Goal: Register for event/course

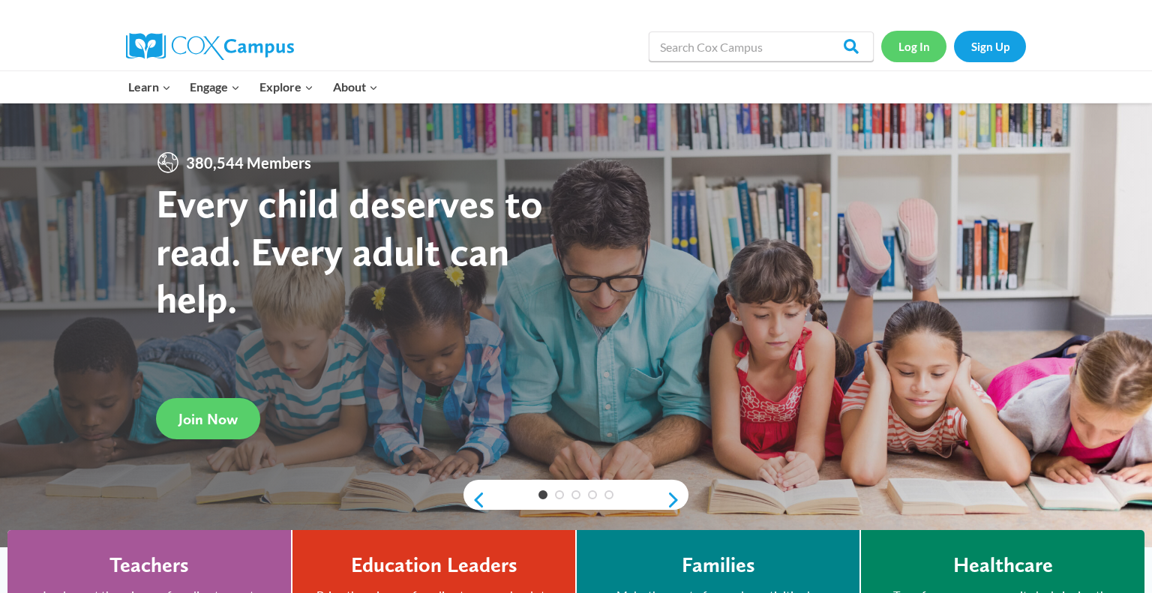
click at [907, 59] on link "Log In" at bounding box center [913, 46] width 65 height 31
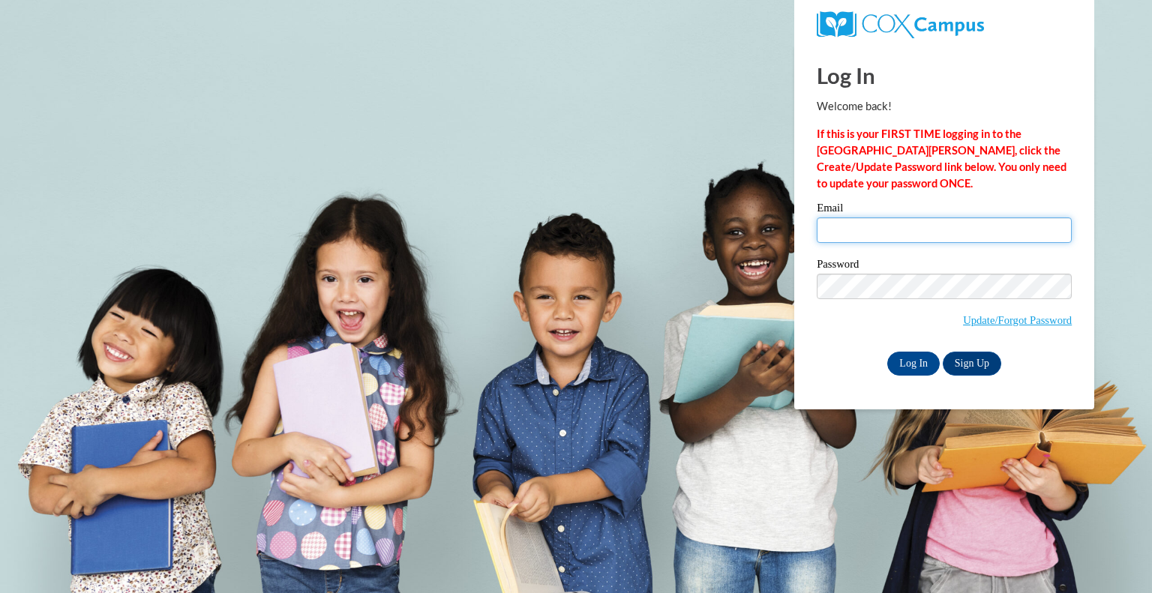
click at [906, 224] on input "Email" at bounding box center [944, 231] width 255 height 26
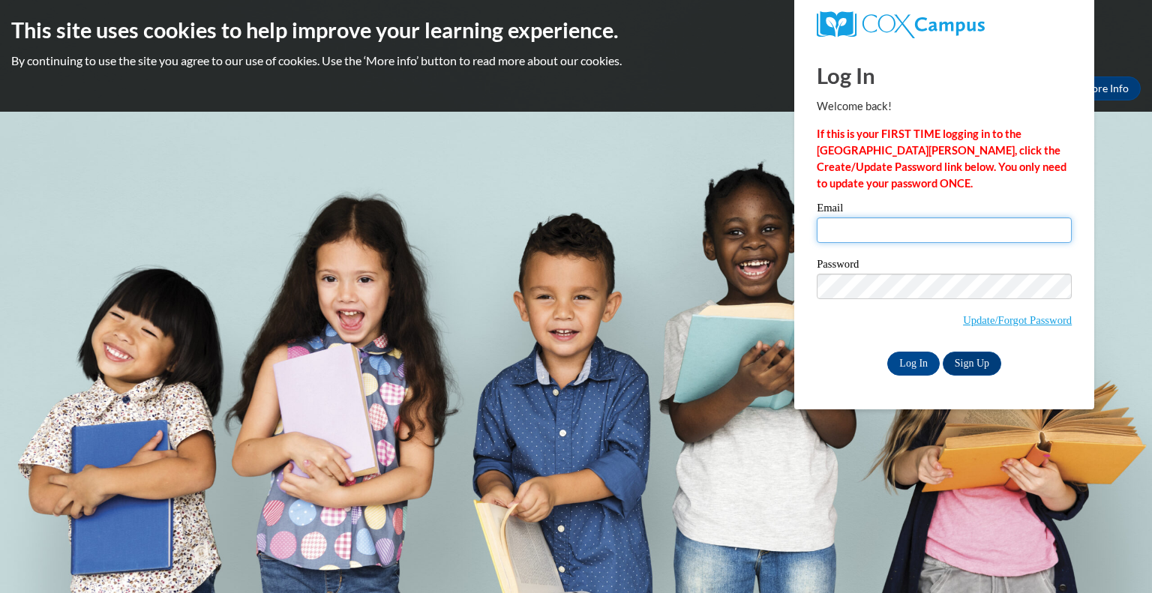
type input "[EMAIL_ADDRESS][DOMAIN_NAME]"
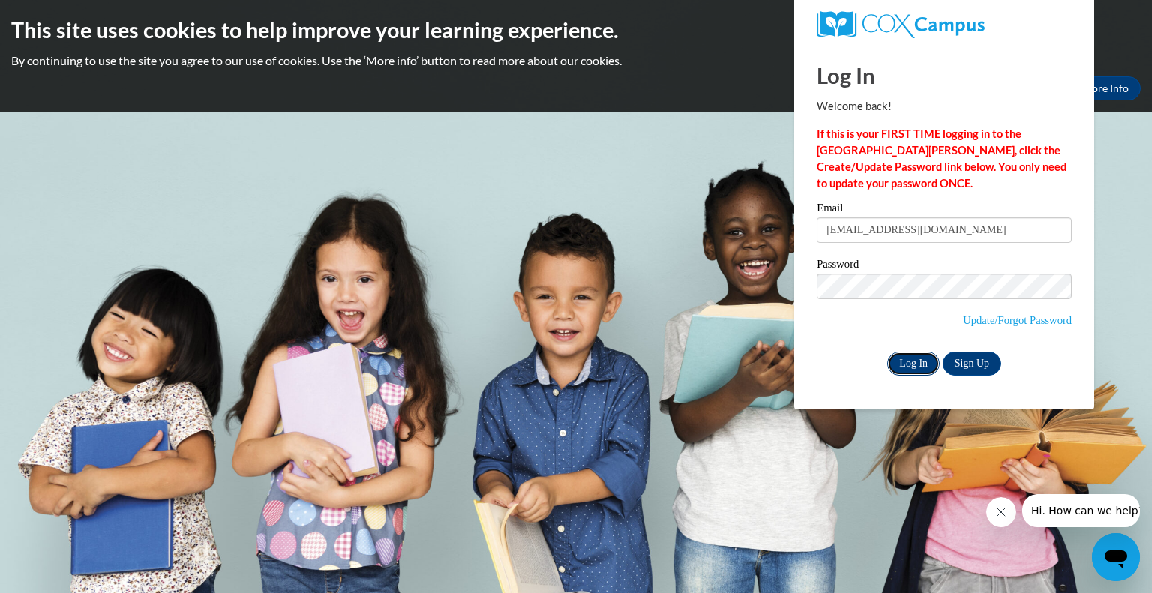
click at [909, 368] on input "Log In" at bounding box center [913, 364] width 53 height 24
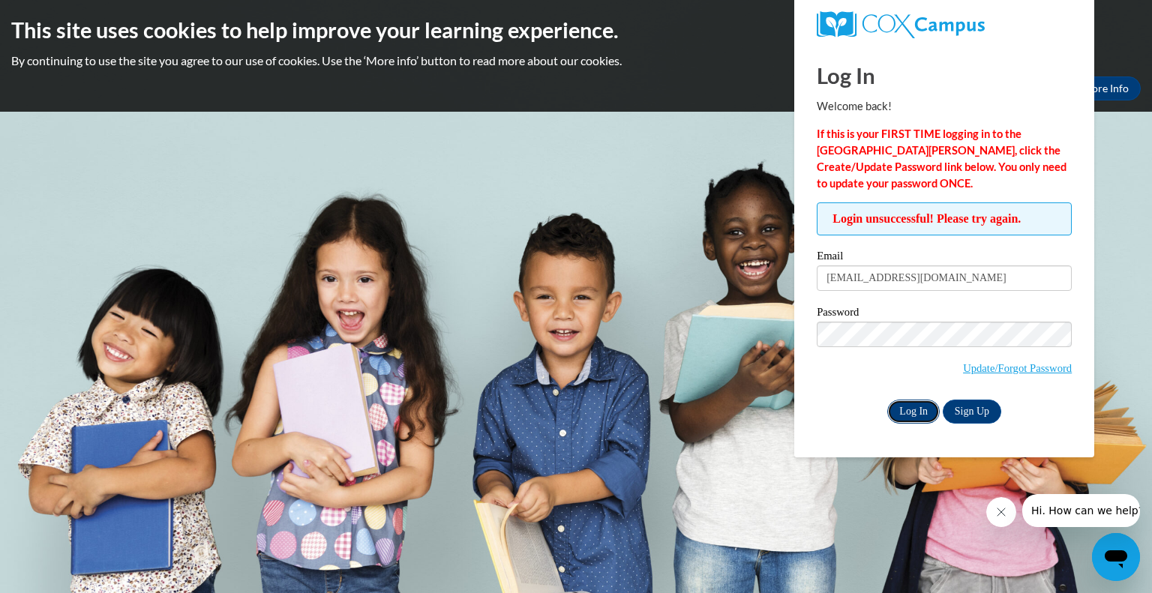
click at [905, 420] on input "Log In" at bounding box center [913, 412] width 53 height 24
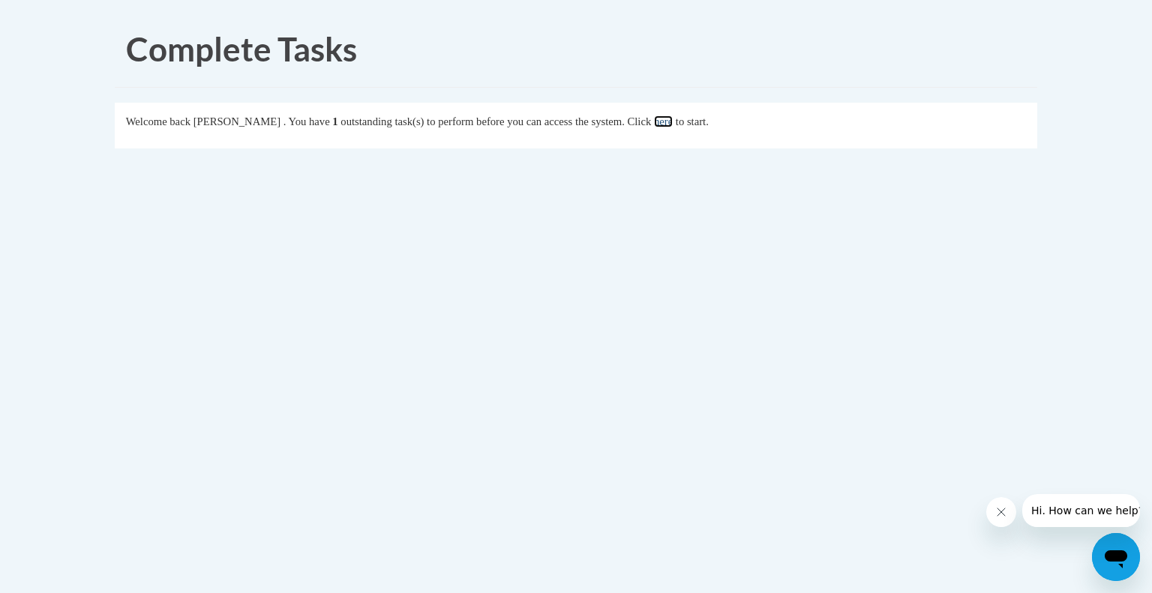
click at [673, 122] on link "here" at bounding box center [663, 122] width 19 height 12
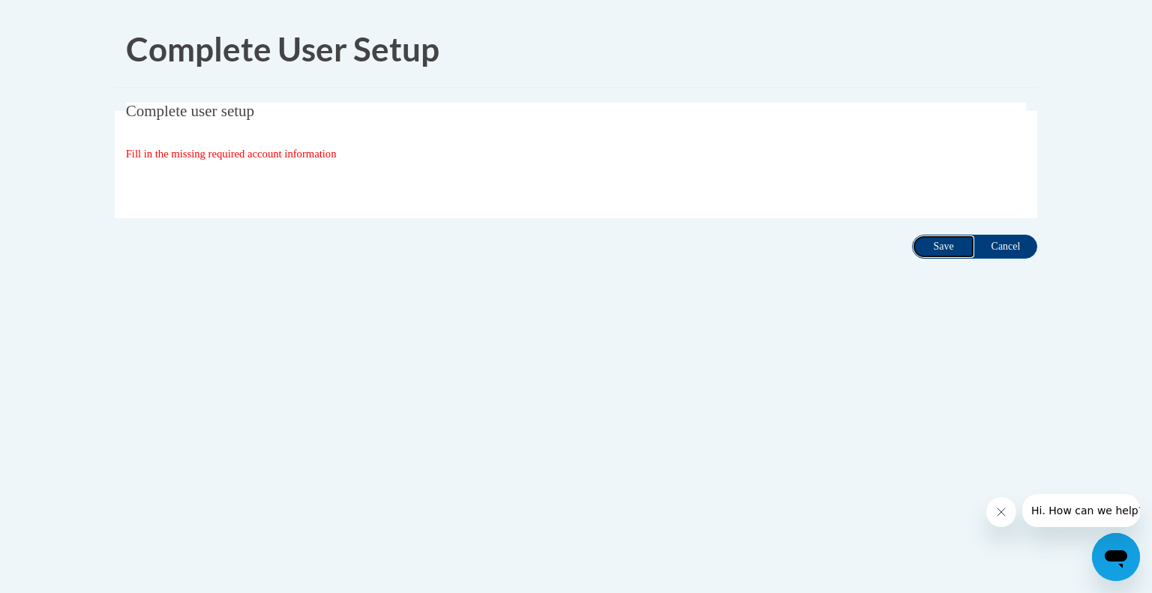
click at [937, 251] on input "Save" at bounding box center [943, 247] width 63 height 24
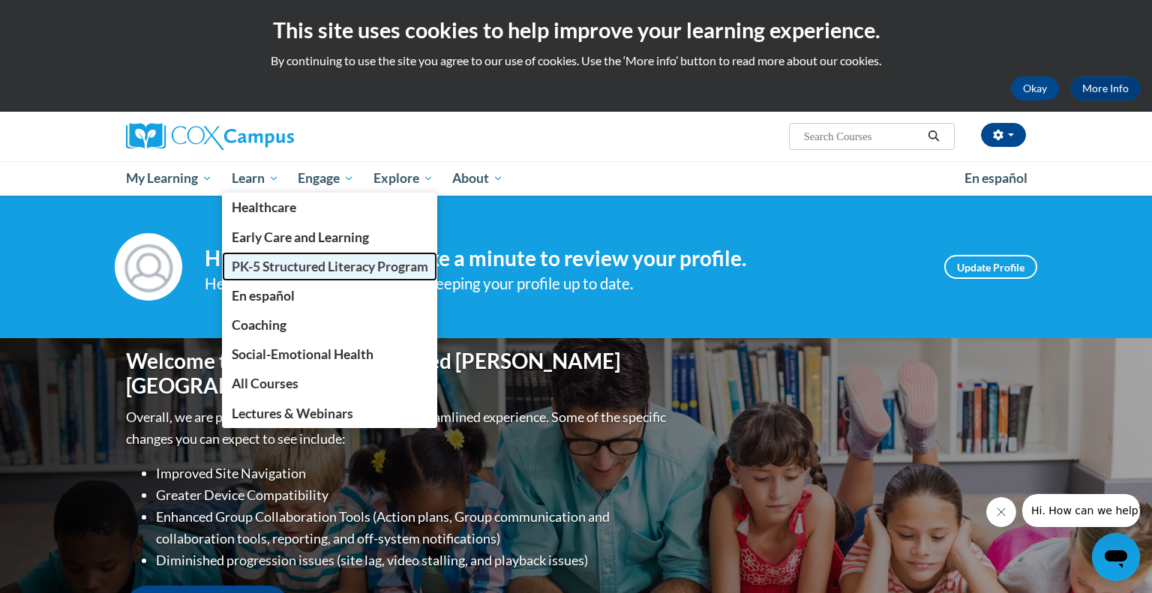
click at [277, 274] on span "PK-5 Structured Literacy Program" at bounding box center [330, 267] width 197 height 16
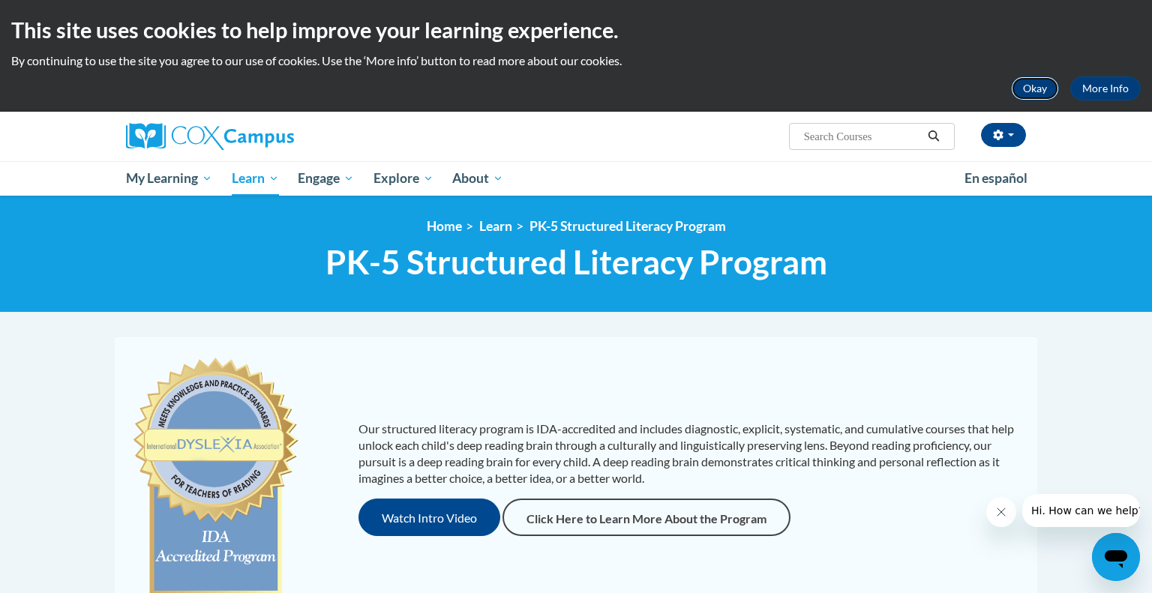
click at [1031, 88] on button "Okay" at bounding box center [1035, 89] width 48 height 24
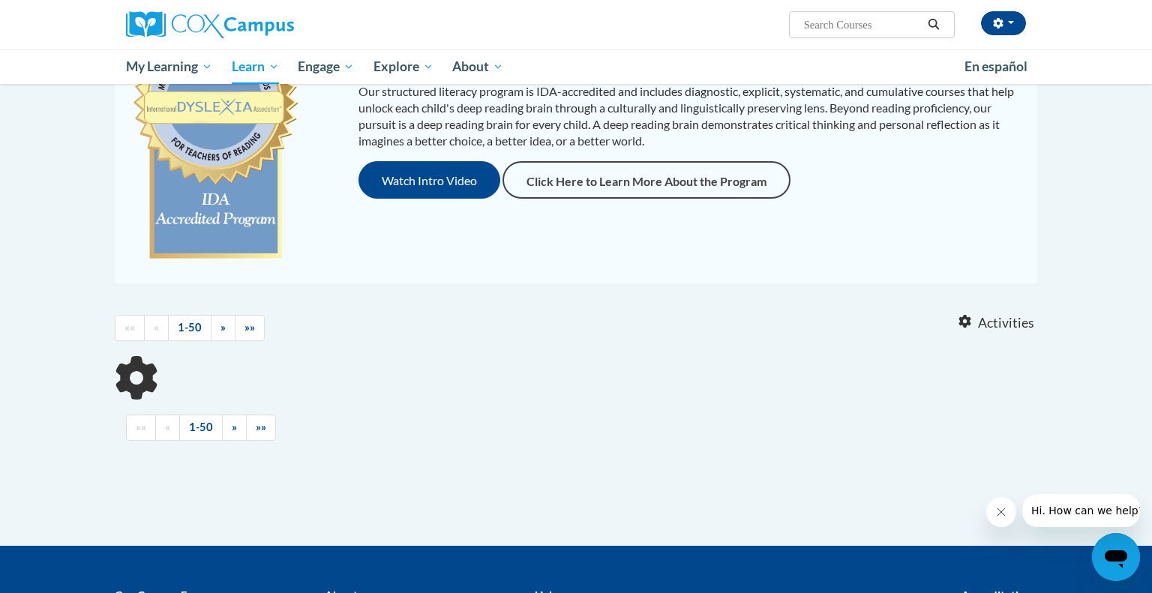
scroll to position [227, 0]
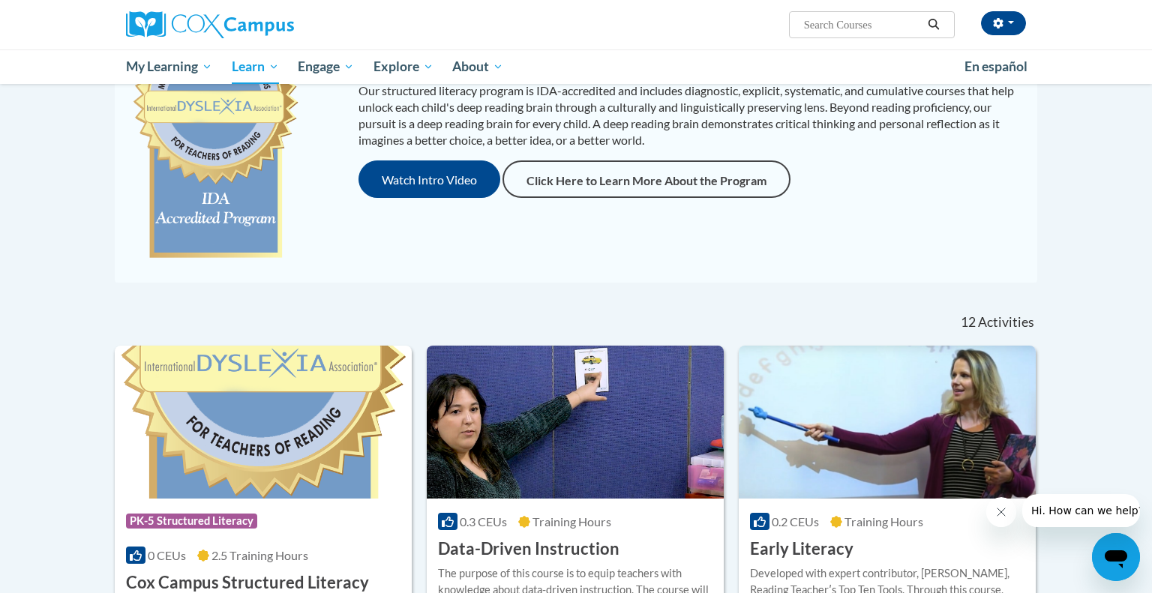
click at [1001, 512] on icon "Close message from company" at bounding box center [1002, 513] width 8 height 8
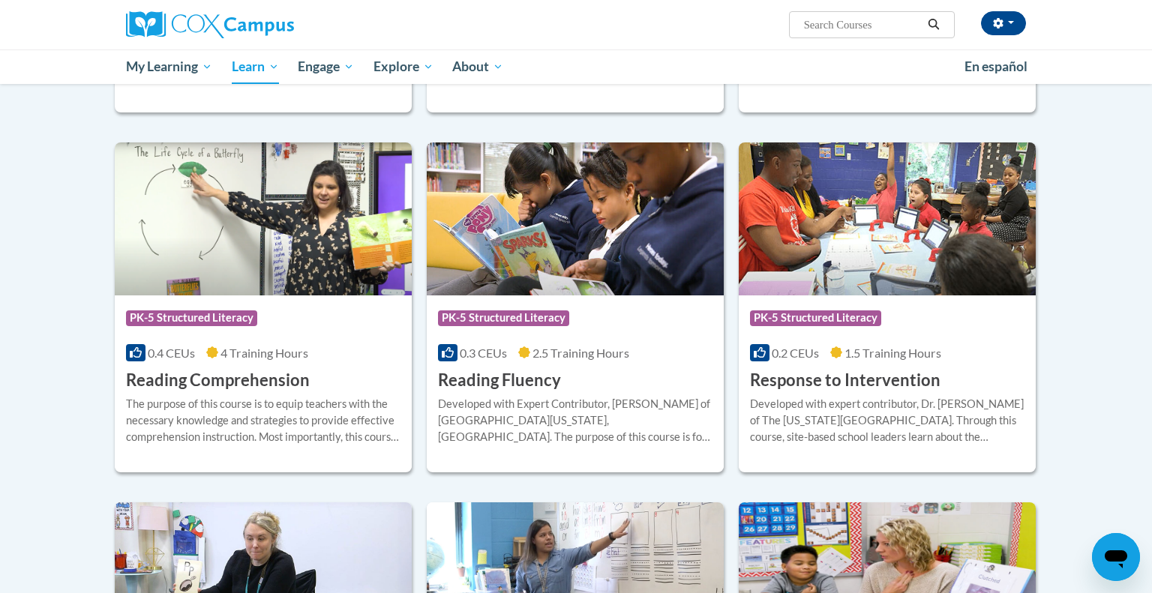
scroll to position [1209, 0]
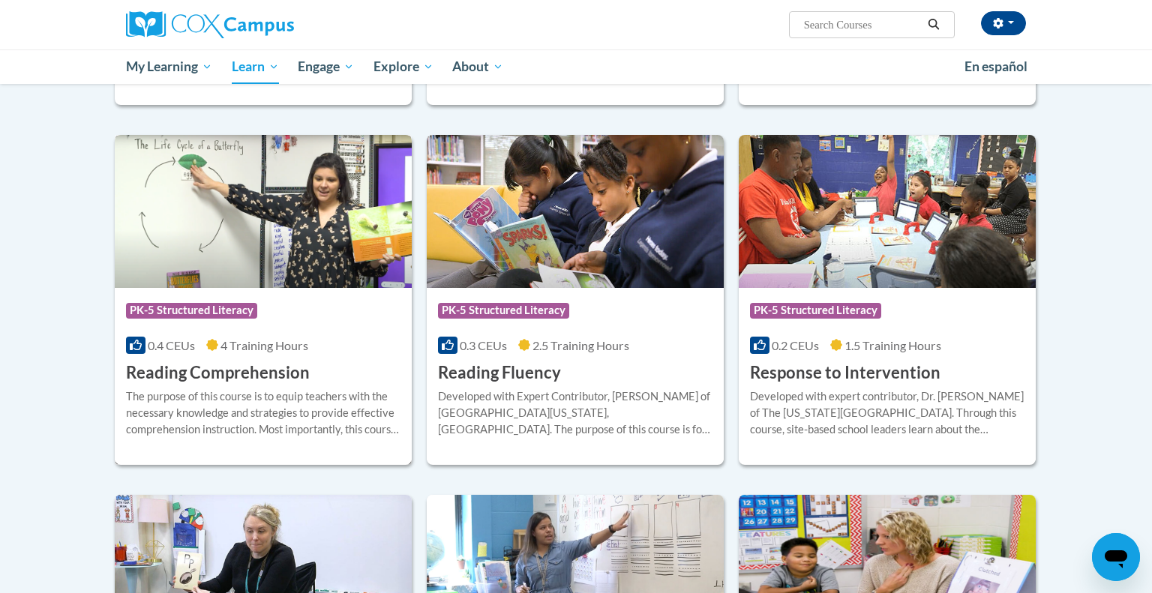
click at [246, 386] on div "More Info Enroll The purpose of this course is to equip teachers with the neces…" at bounding box center [263, 422] width 297 height 77
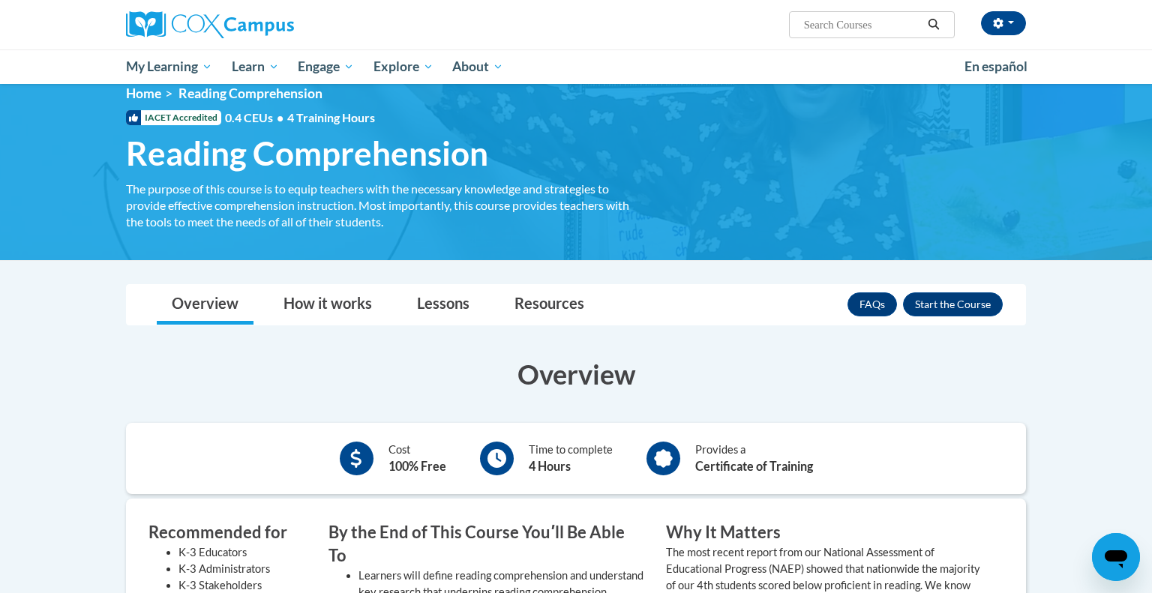
scroll to position [9, 0]
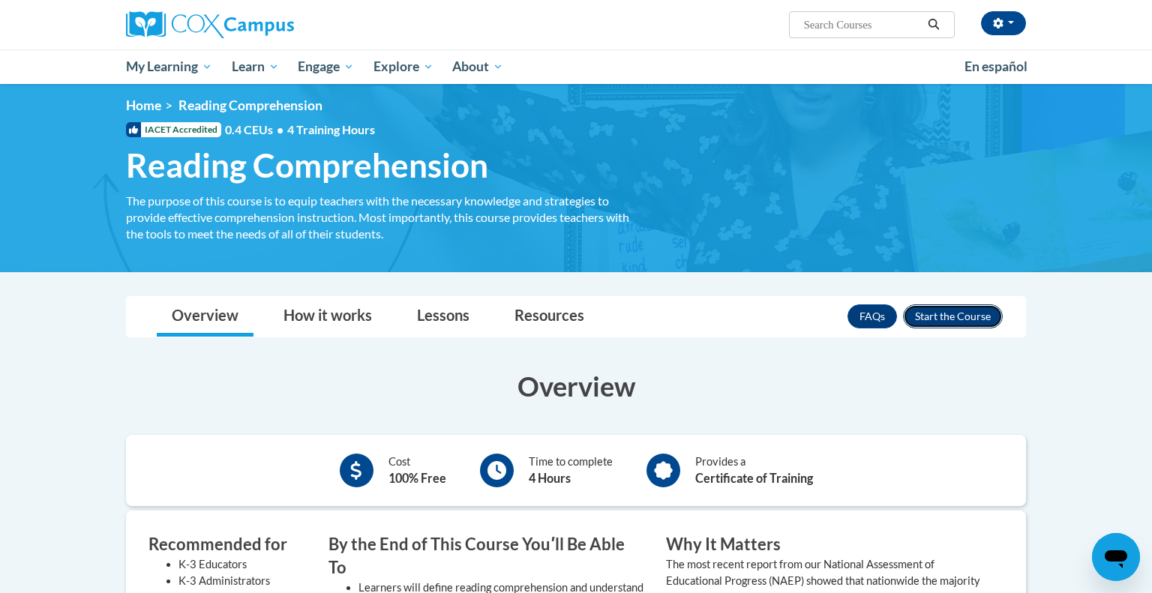
click at [933, 308] on button "Enroll" at bounding box center [953, 317] width 100 height 24
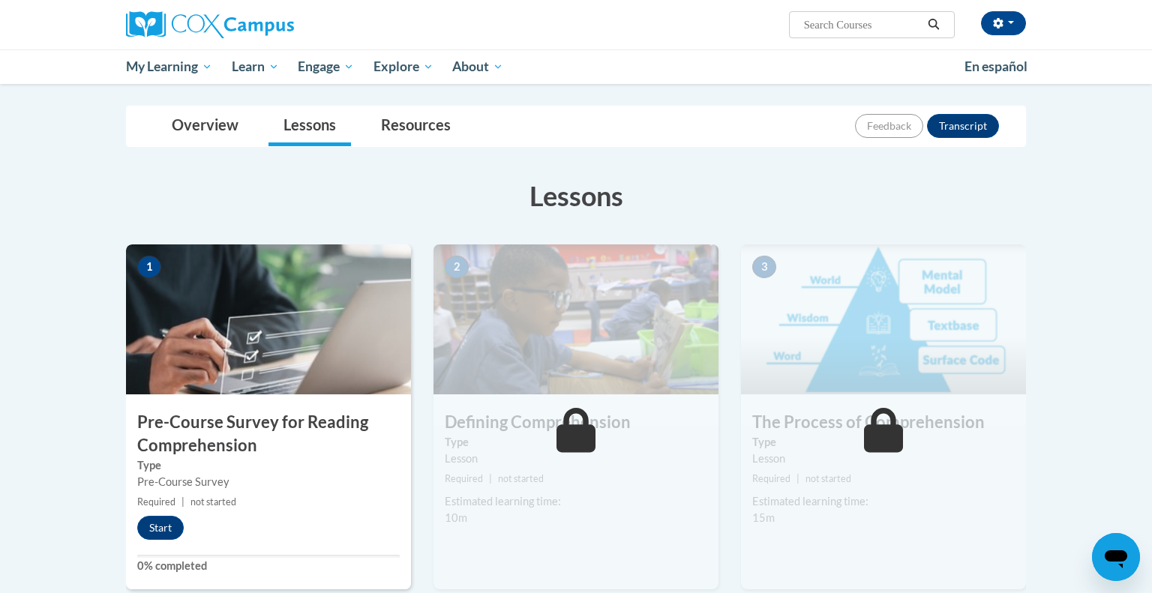
scroll to position [257, 0]
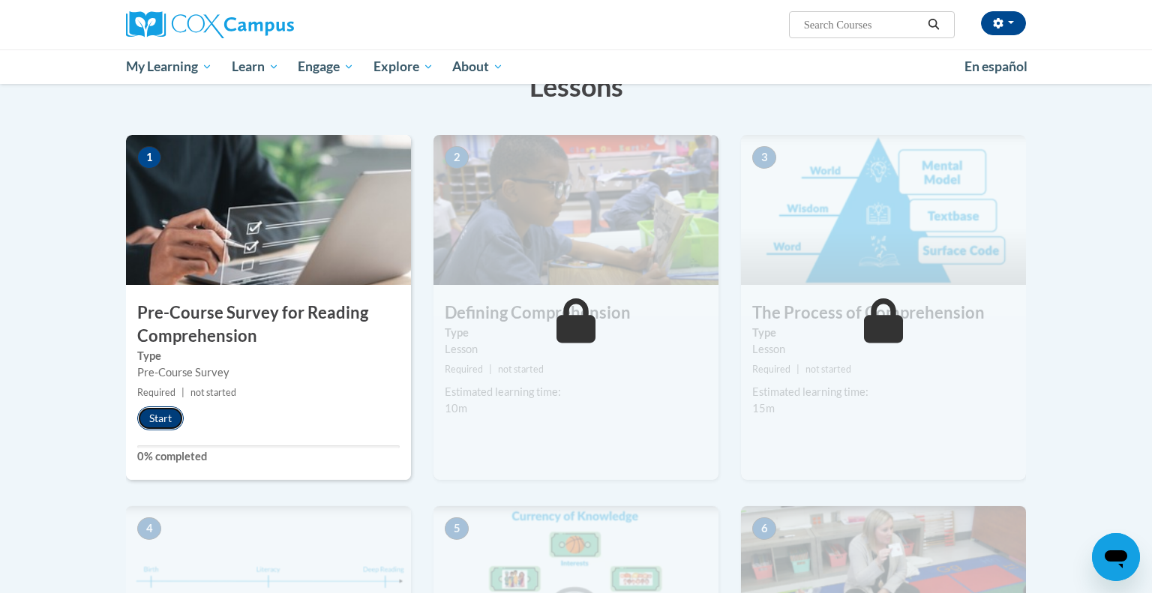
click at [166, 419] on button "Start" at bounding box center [160, 419] width 47 height 24
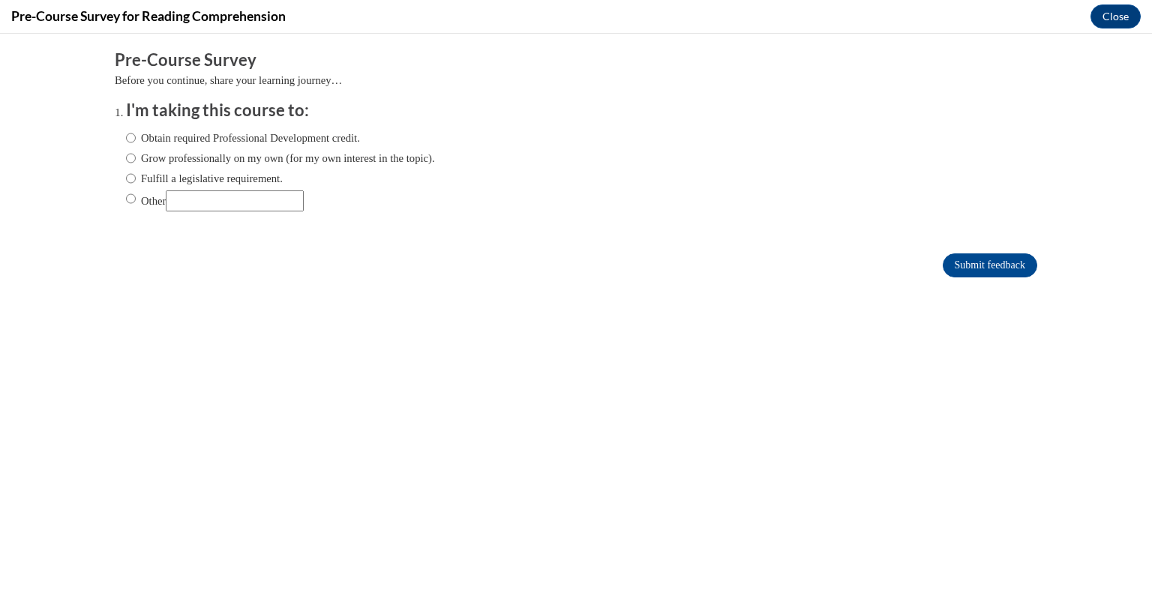
scroll to position [0, 0]
click at [137, 173] on label "Fulfill a legislative requirement." at bounding box center [204, 178] width 157 height 17
click at [136, 173] on input "Fulfill a legislative requirement." at bounding box center [131, 178] width 10 height 17
radio input "true"
click at [982, 263] on input "Submit feedback" at bounding box center [990, 266] width 95 height 24
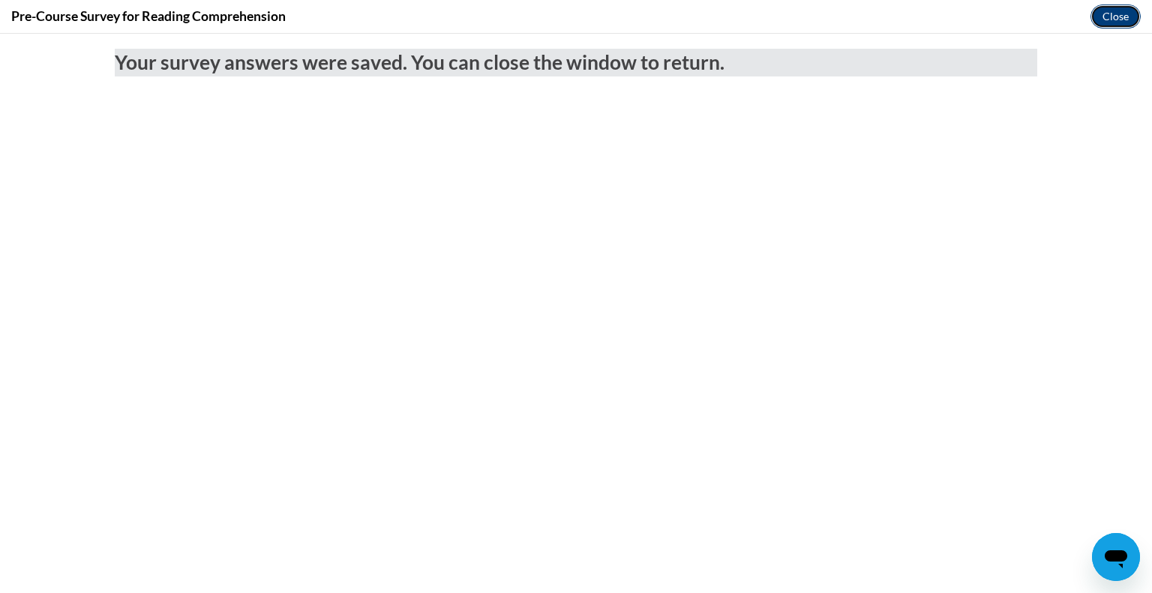
click at [1106, 8] on button "Close" at bounding box center [1116, 17] width 50 height 24
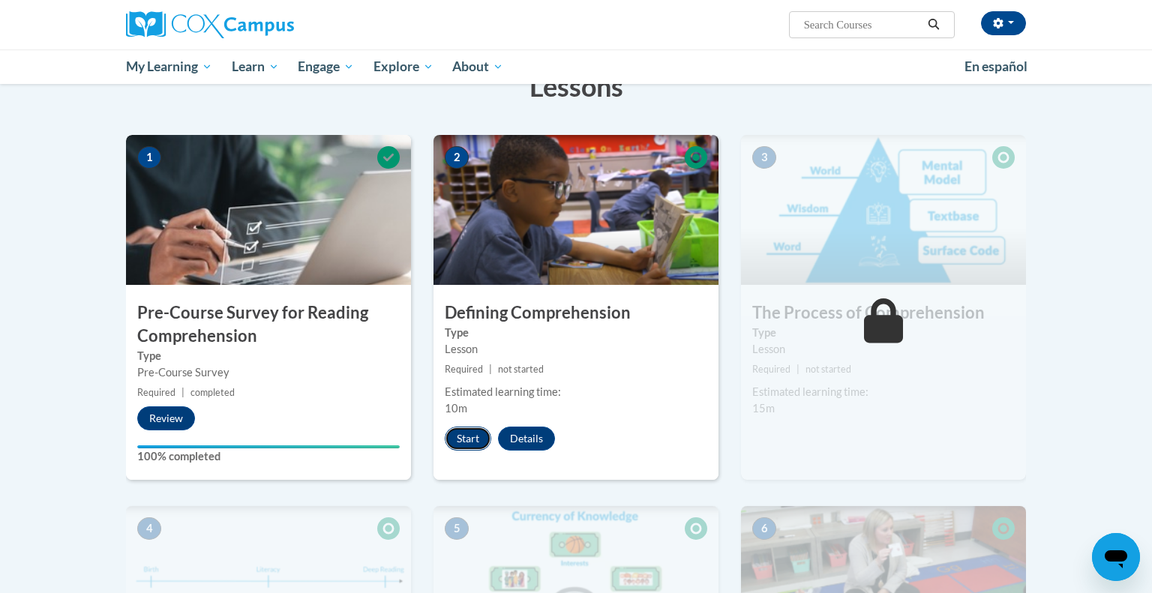
click at [468, 436] on button "Start" at bounding box center [468, 439] width 47 height 24
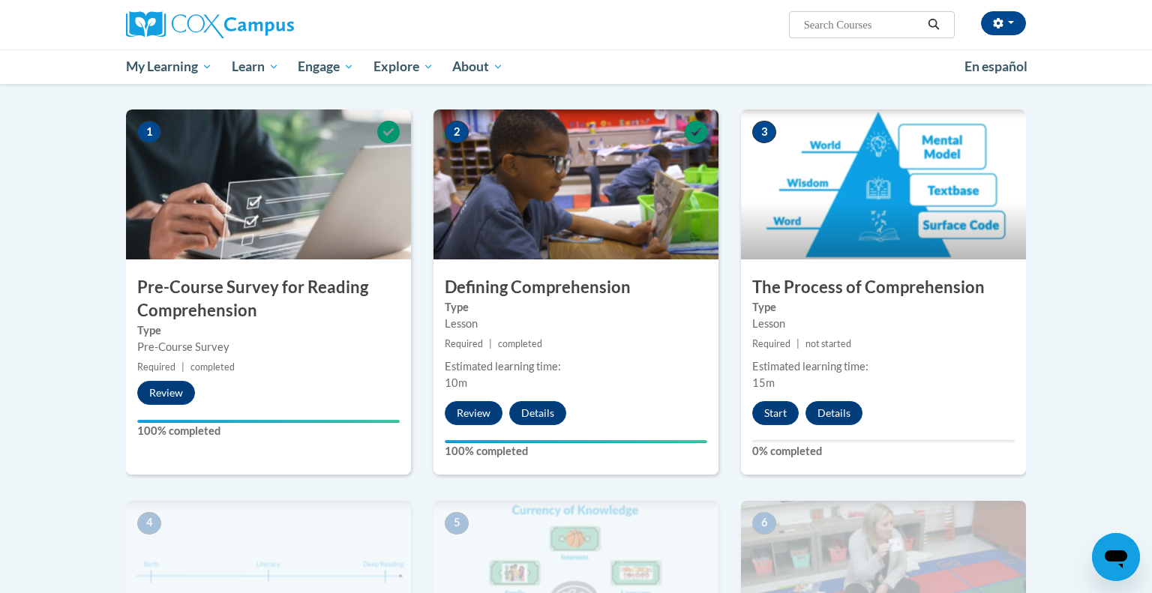
scroll to position [281, 0]
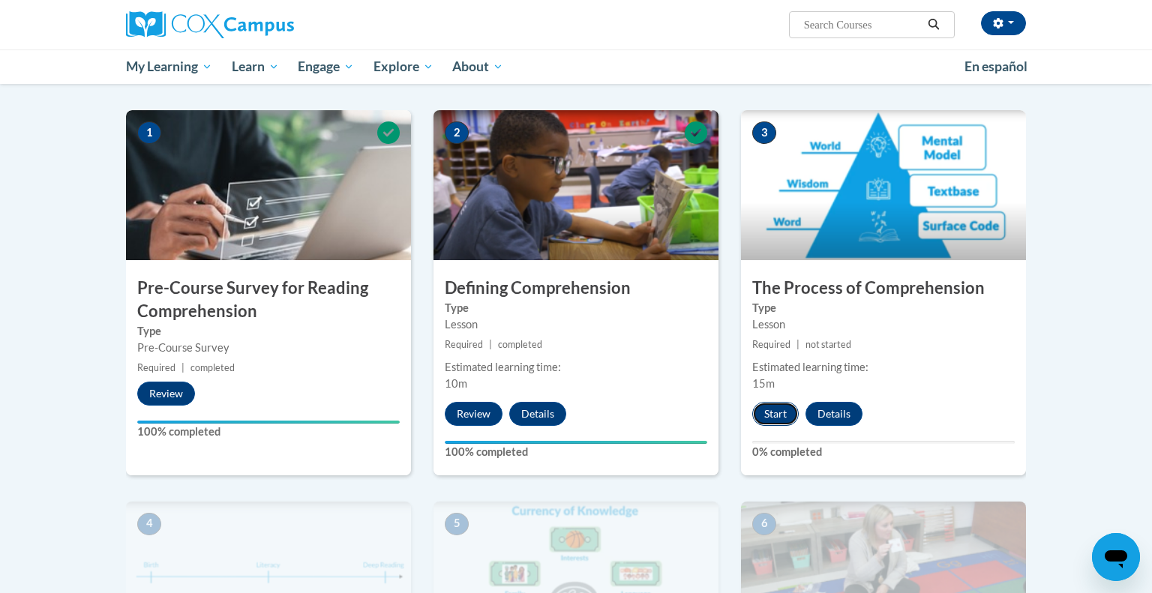
click at [779, 420] on button "Start" at bounding box center [775, 414] width 47 height 24
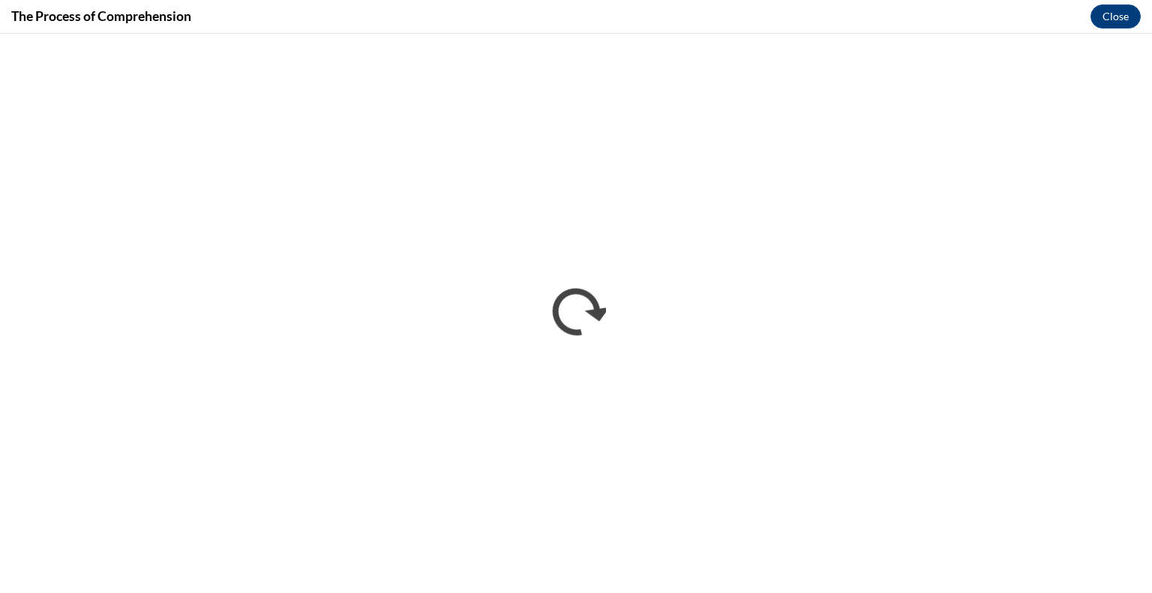
scroll to position [0, 0]
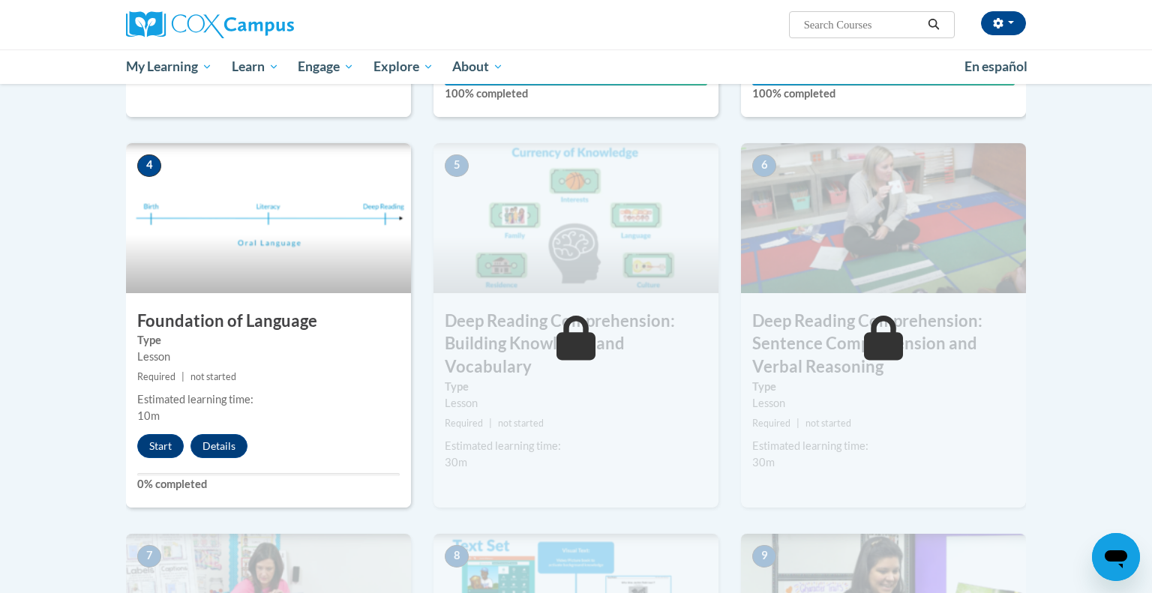
scroll to position [624, 0]
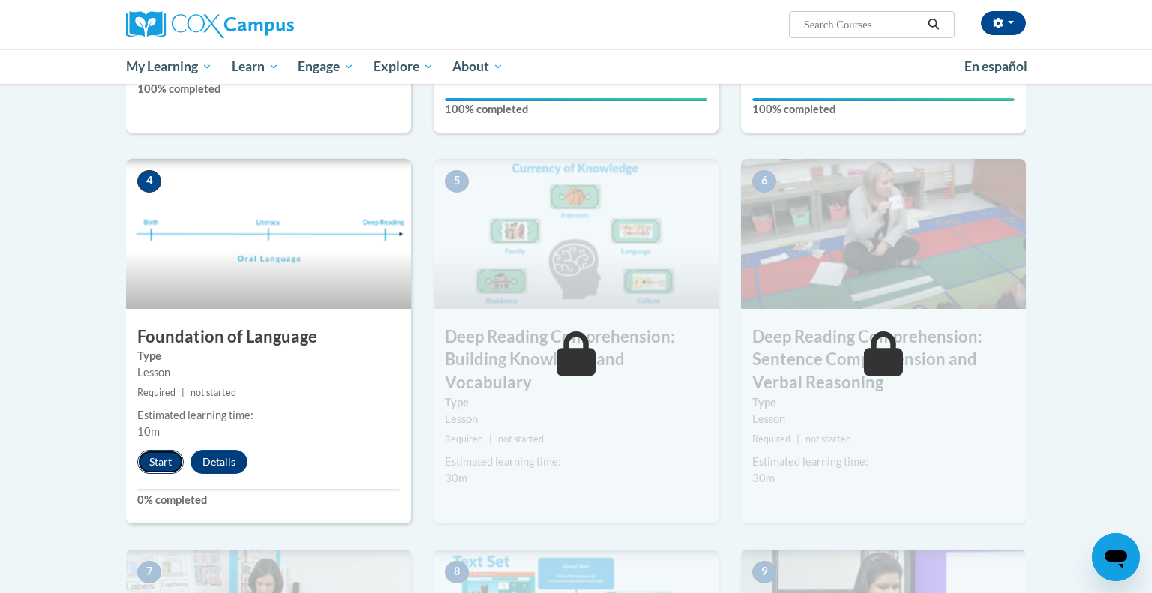
click at [162, 460] on button "Start" at bounding box center [160, 462] width 47 height 24
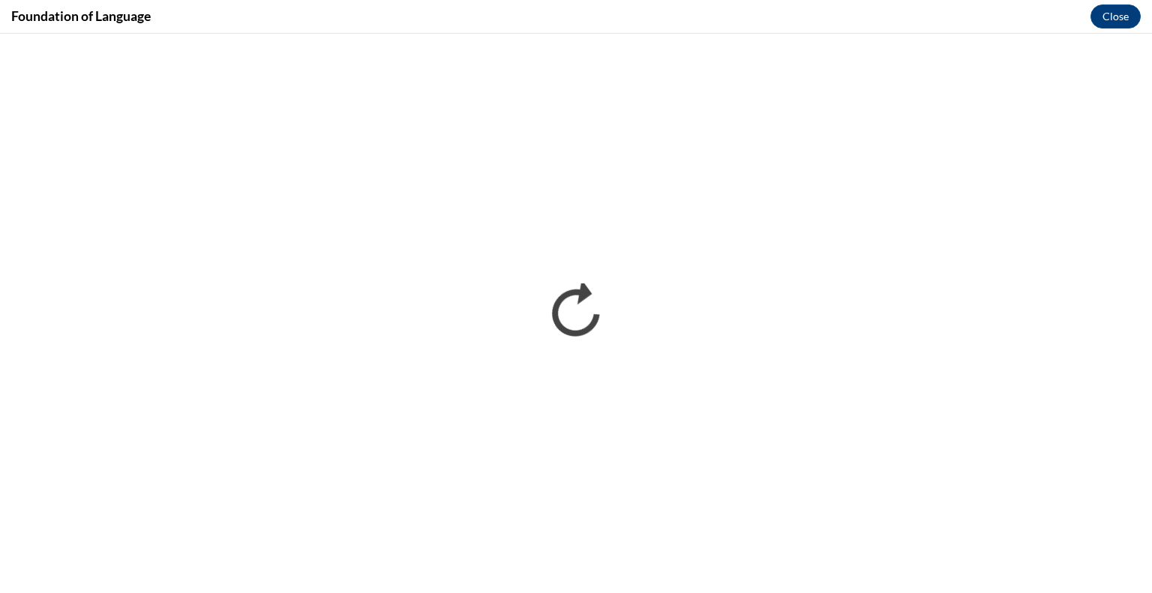
scroll to position [0, 0]
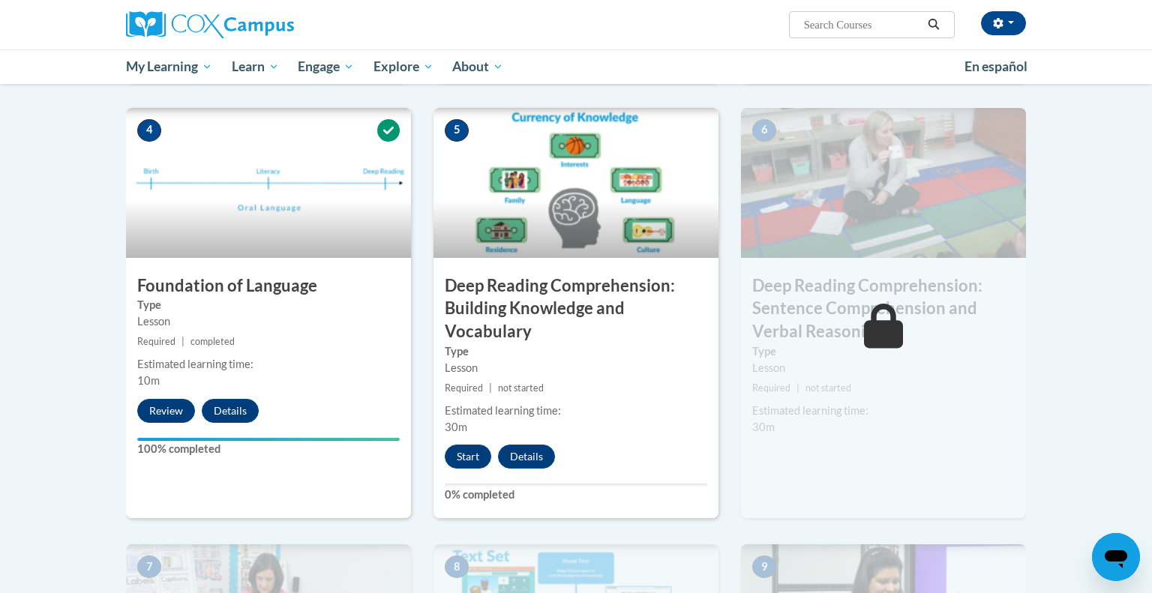
scroll to position [677, 0]
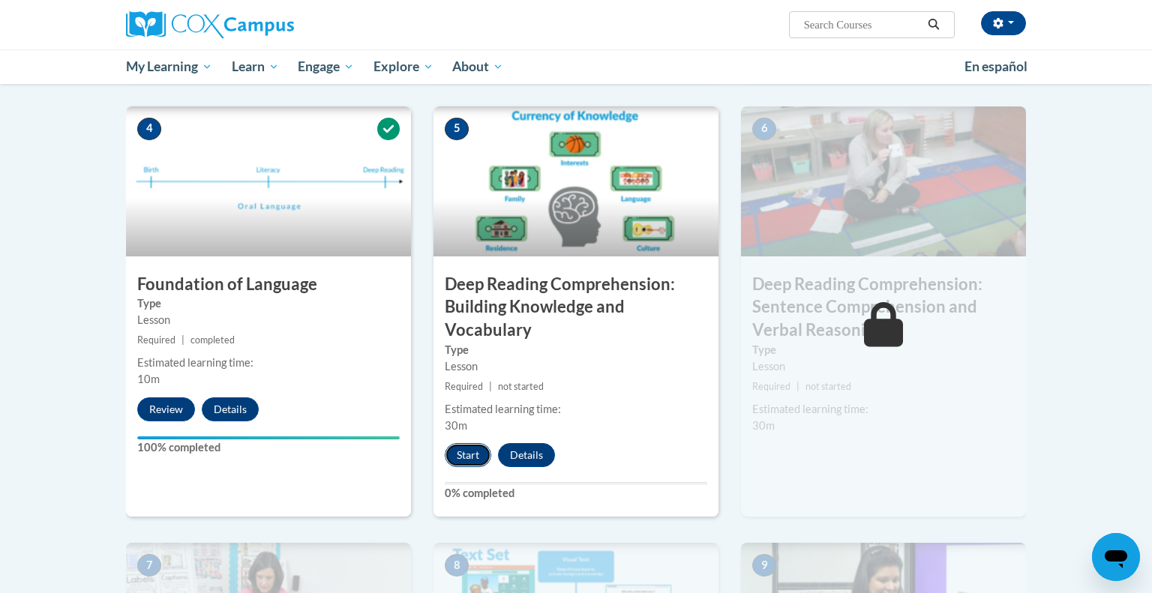
click at [468, 458] on button "Start" at bounding box center [468, 455] width 47 height 24
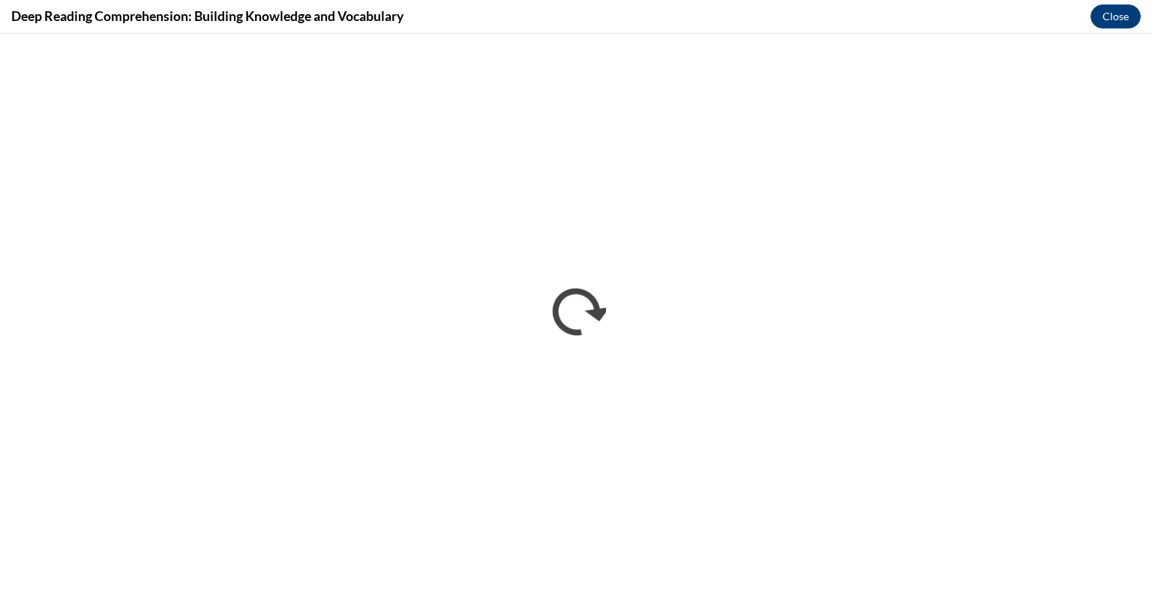
scroll to position [0, 0]
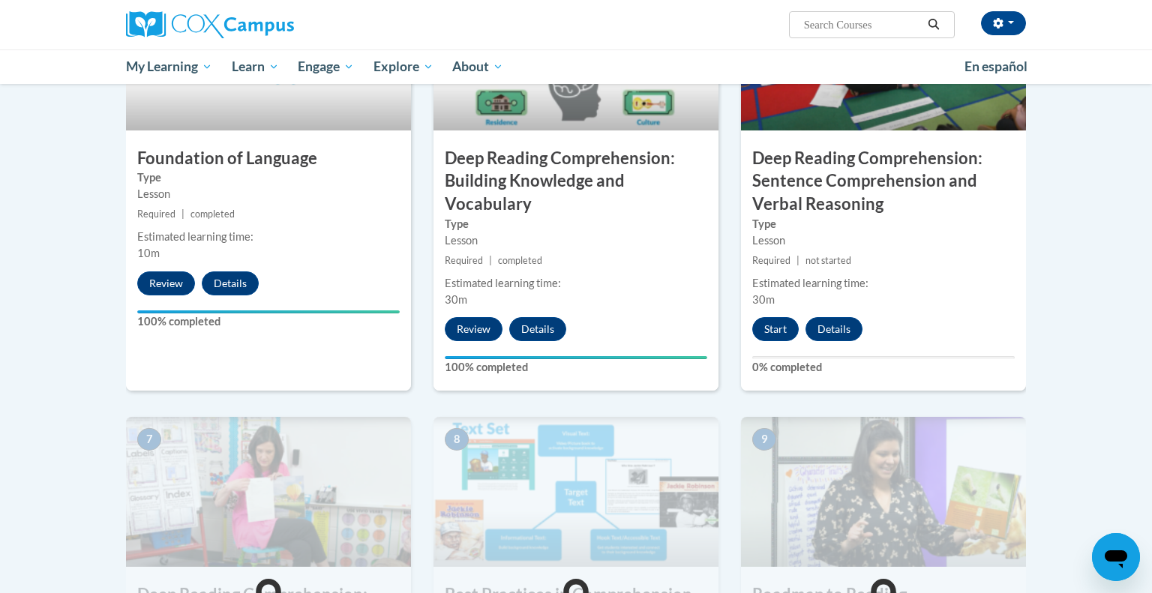
scroll to position [600, 0]
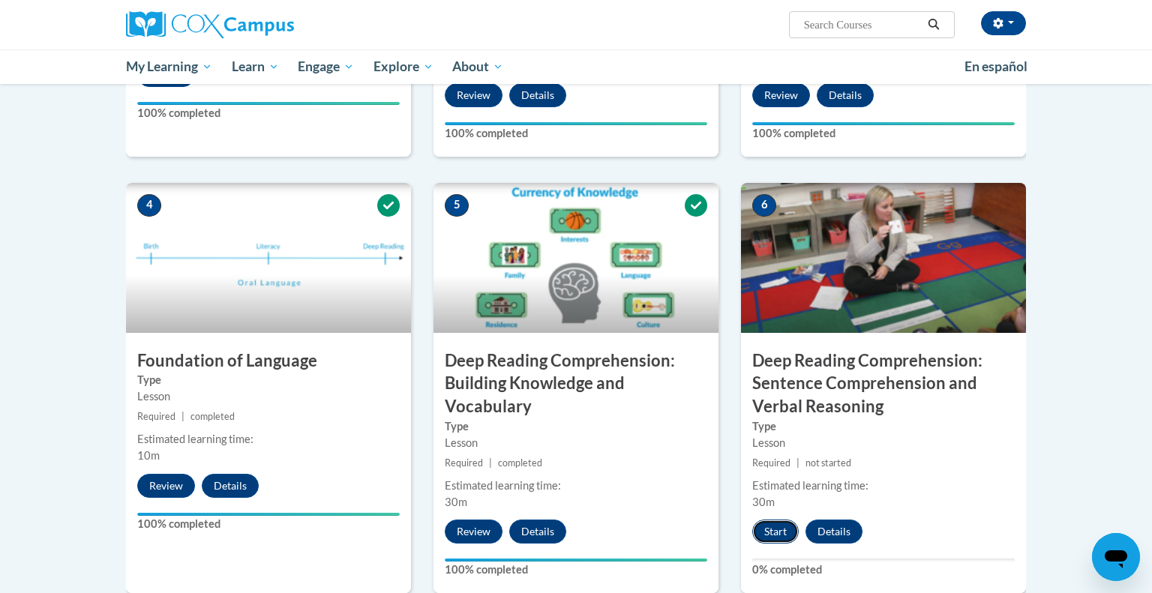
click at [779, 532] on button "Start" at bounding box center [775, 532] width 47 height 24
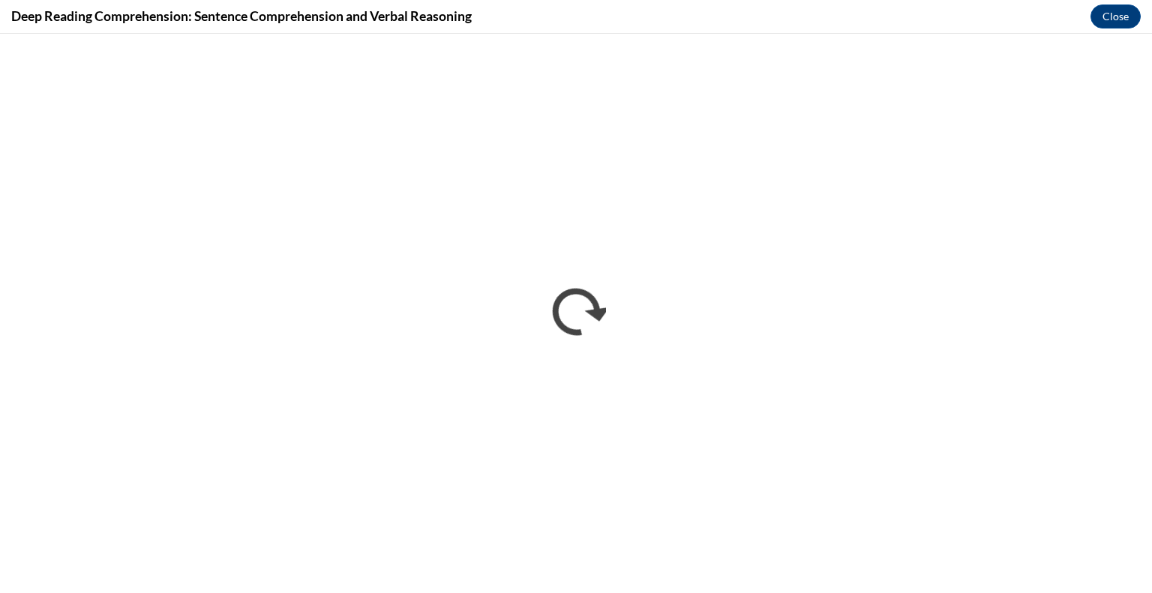
scroll to position [0, 0]
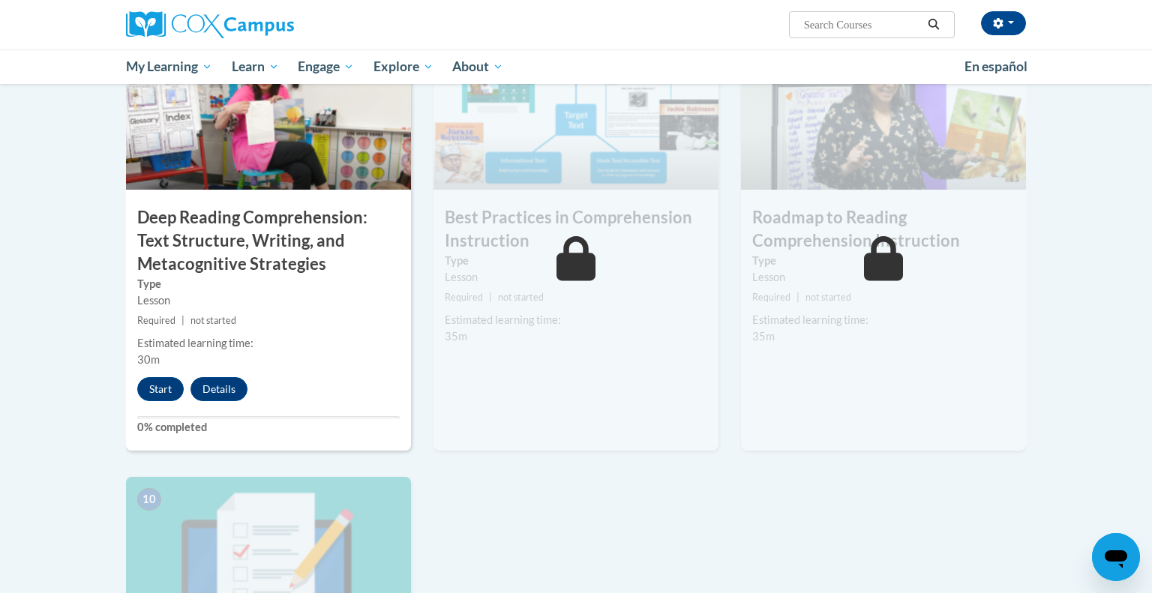
scroll to position [1178, 0]
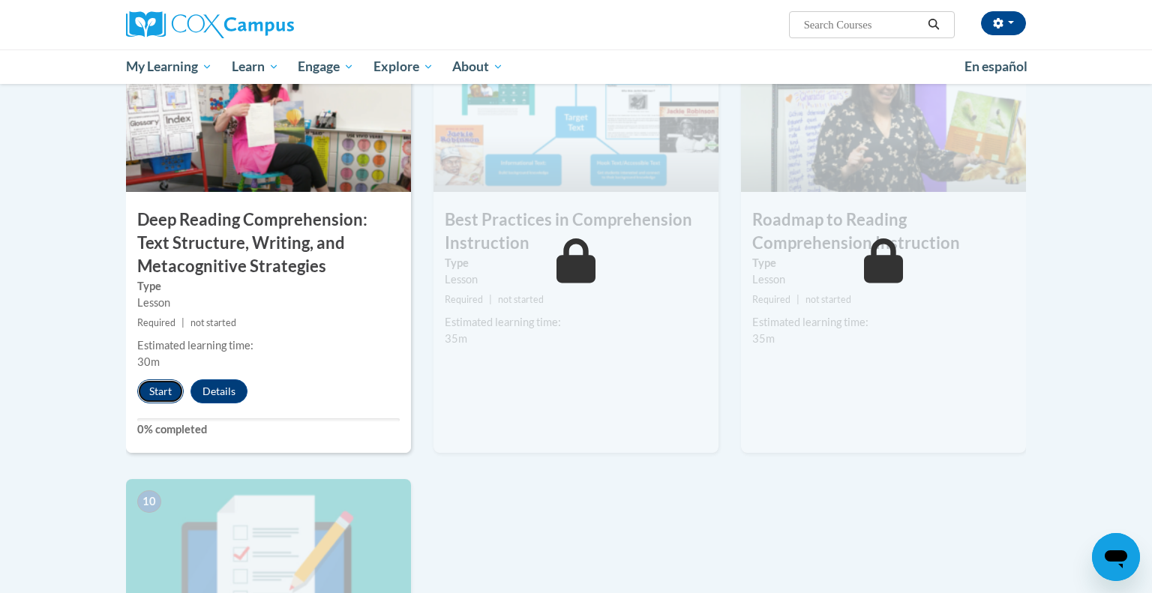
click at [154, 398] on button "Start" at bounding box center [160, 392] width 47 height 24
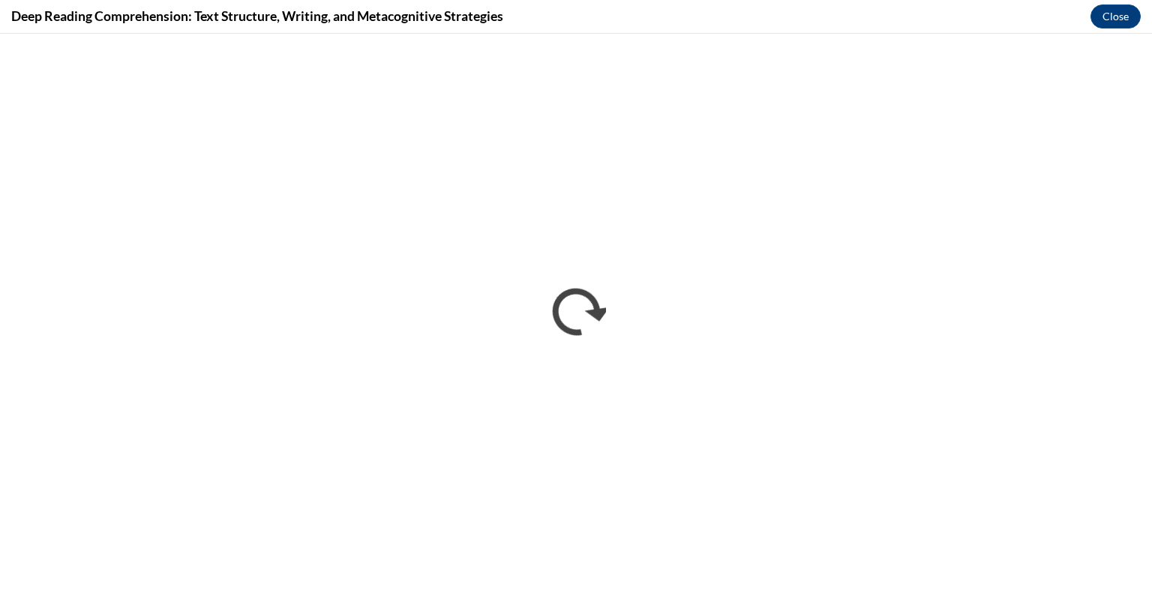
scroll to position [0, 0]
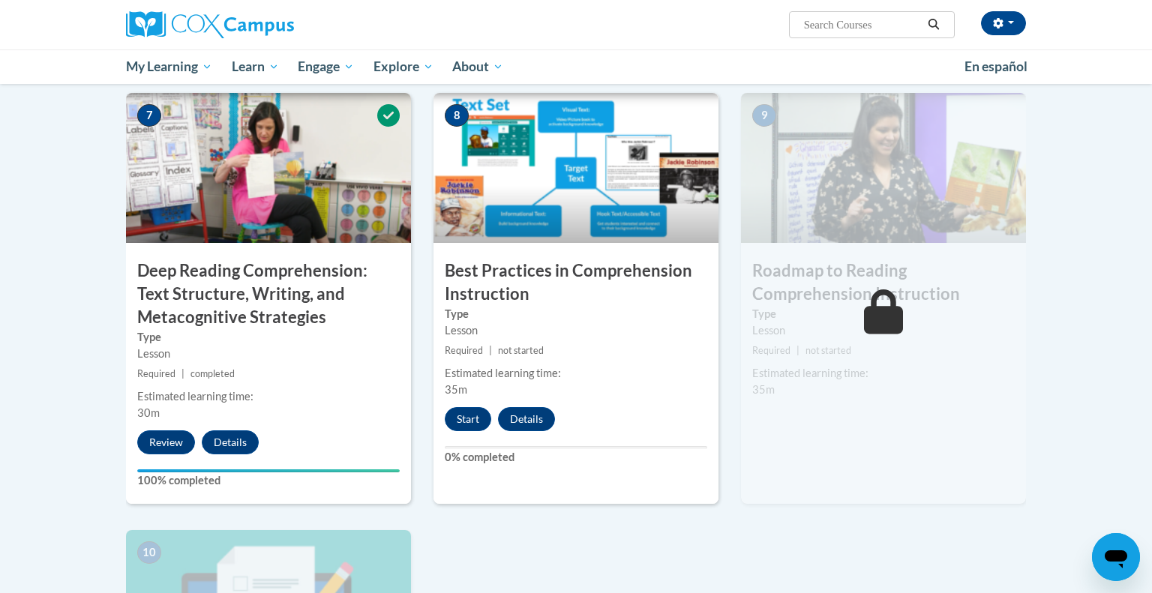
scroll to position [1125, 0]
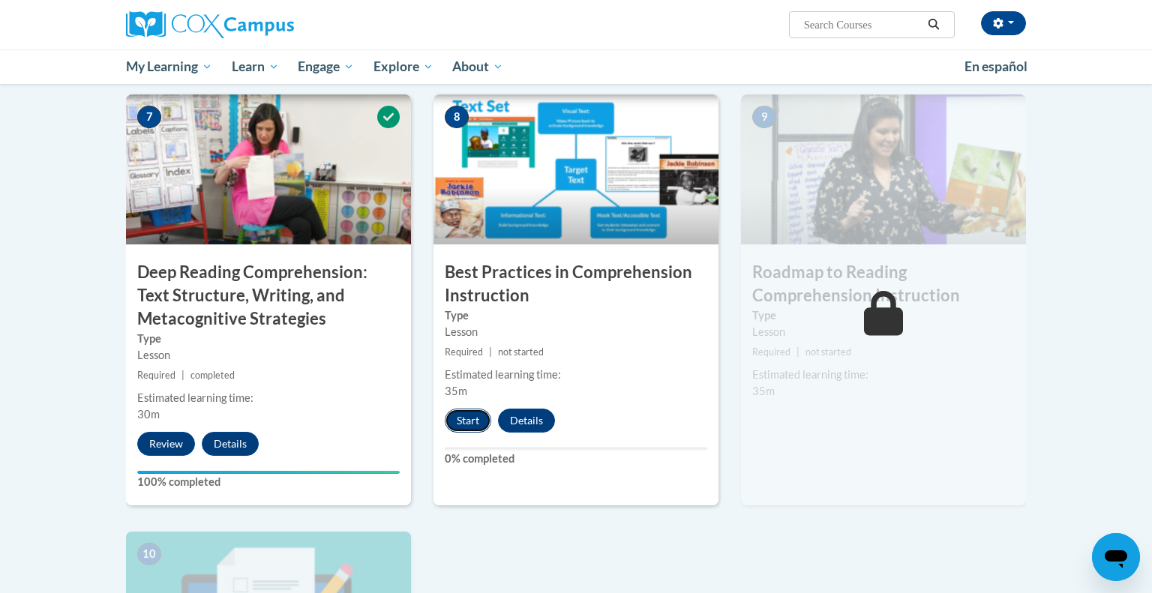
click at [465, 416] on button "Start" at bounding box center [468, 421] width 47 height 24
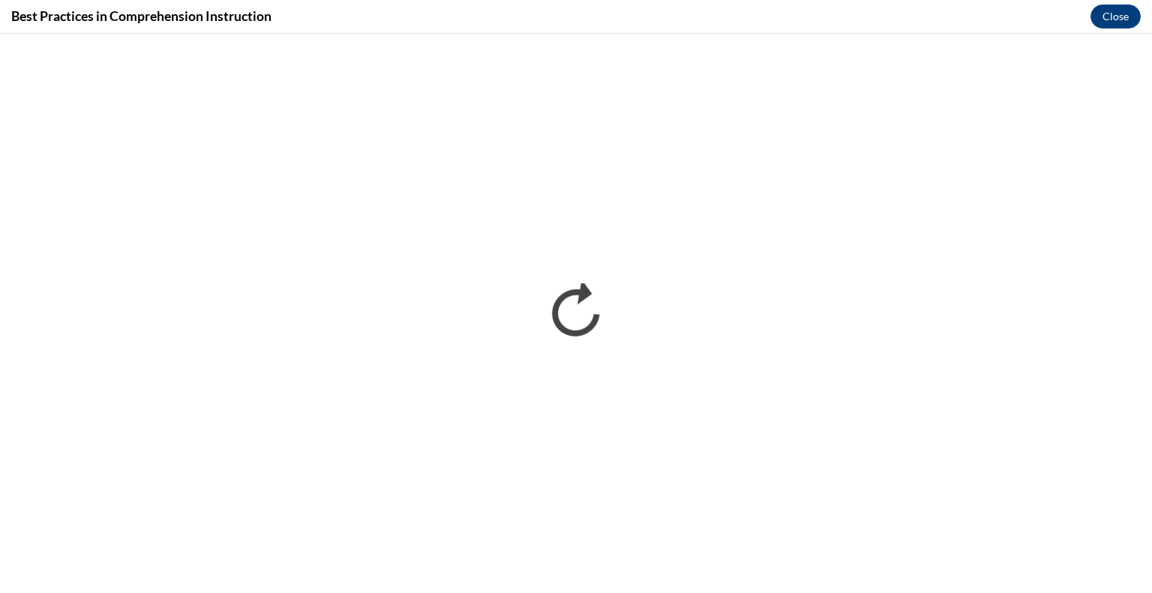
scroll to position [0, 0]
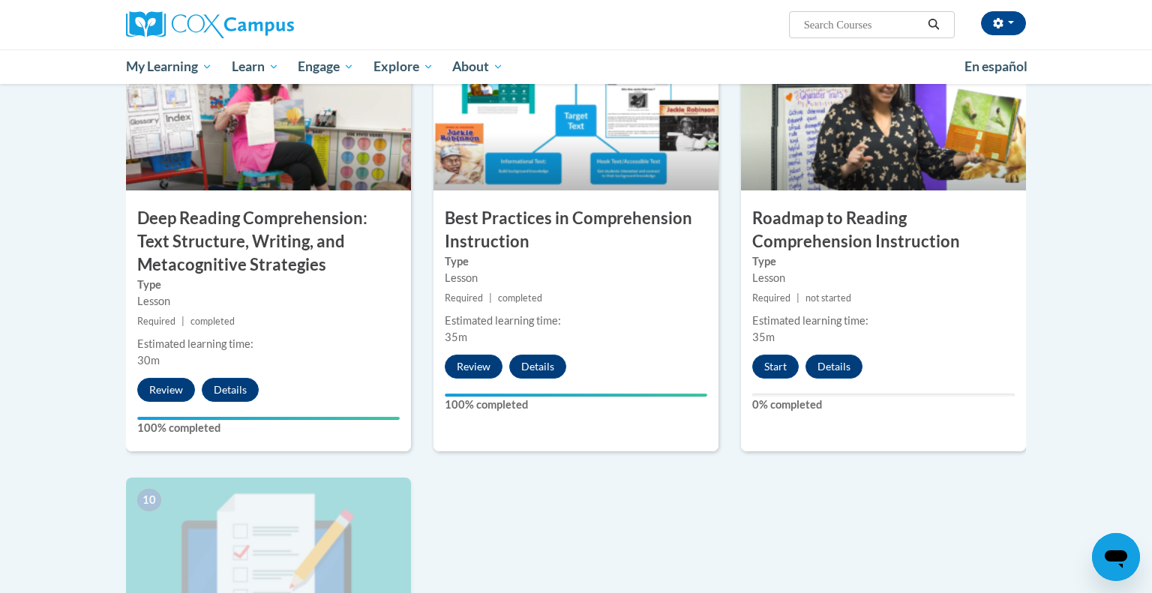
scroll to position [1182, 0]
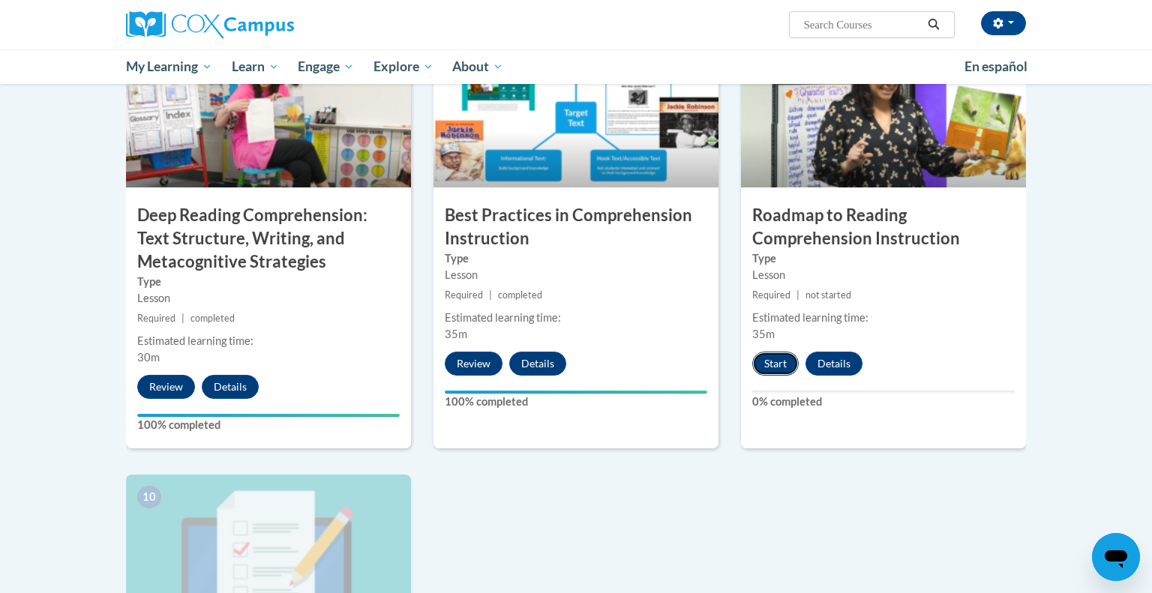
click at [762, 371] on button "Start" at bounding box center [775, 364] width 47 height 24
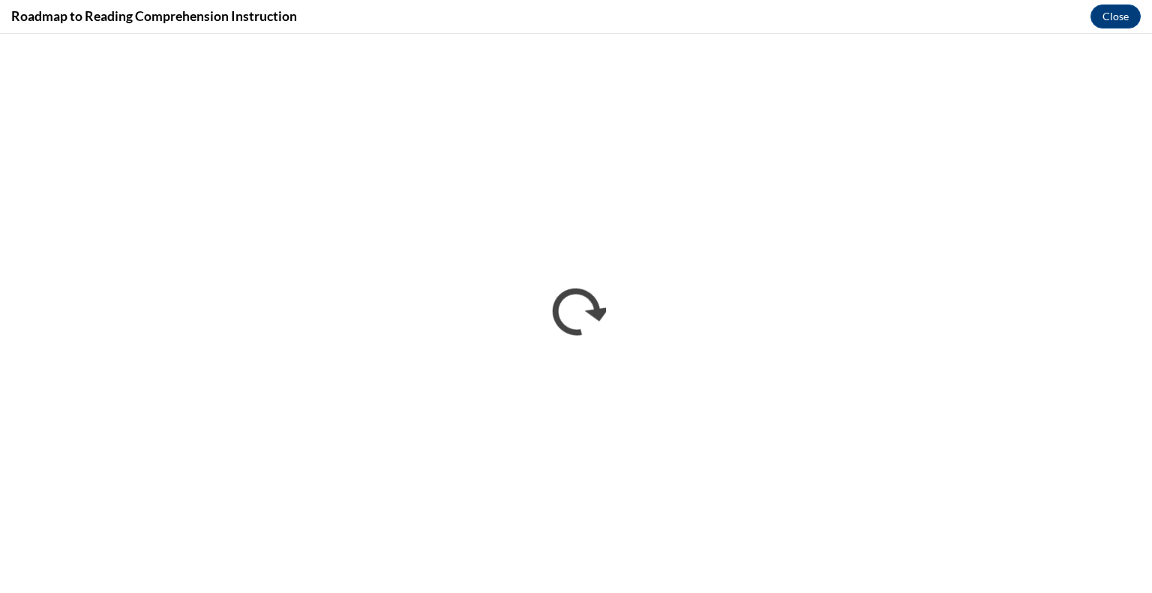
scroll to position [0, 0]
